Goal: Navigation & Orientation: Find specific page/section

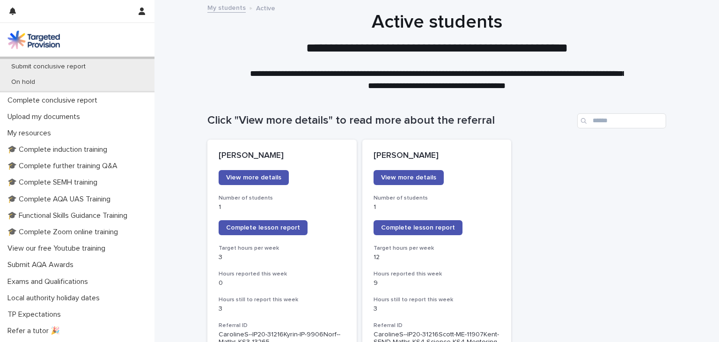
scroll to position [258, 0]
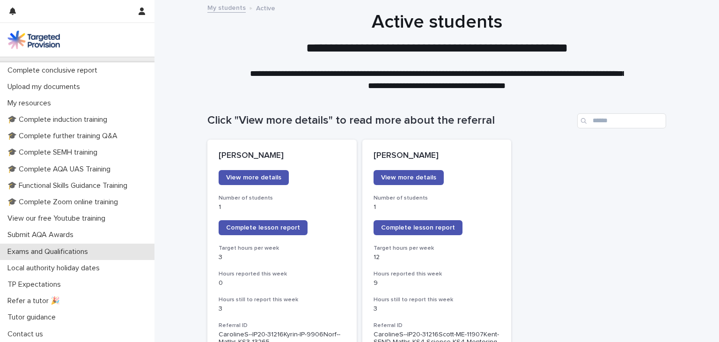
click at [94, 257] on div "Exams and Qualifications" at bounding box center [77, 252] width 155 height 16
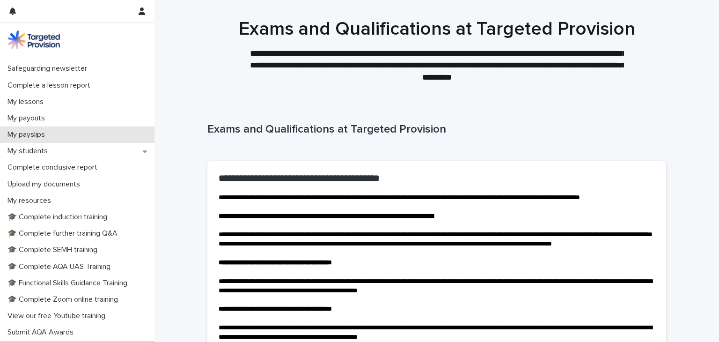
scroll to position [94, 0]
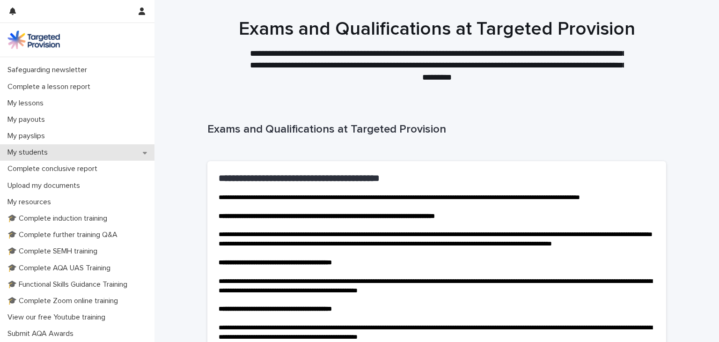
click at [75, 156] on div "My students" at bounding box center [77, 152] width 155 height 16
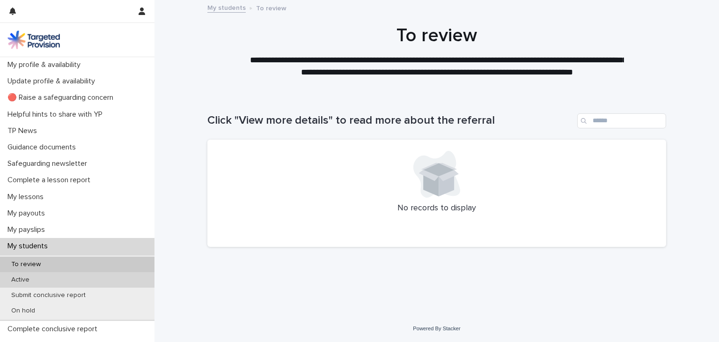
click at [72, 281] on div "Active" at bounding box center [77, 279] width 155 height 15
